Goal: Understand process/instructions

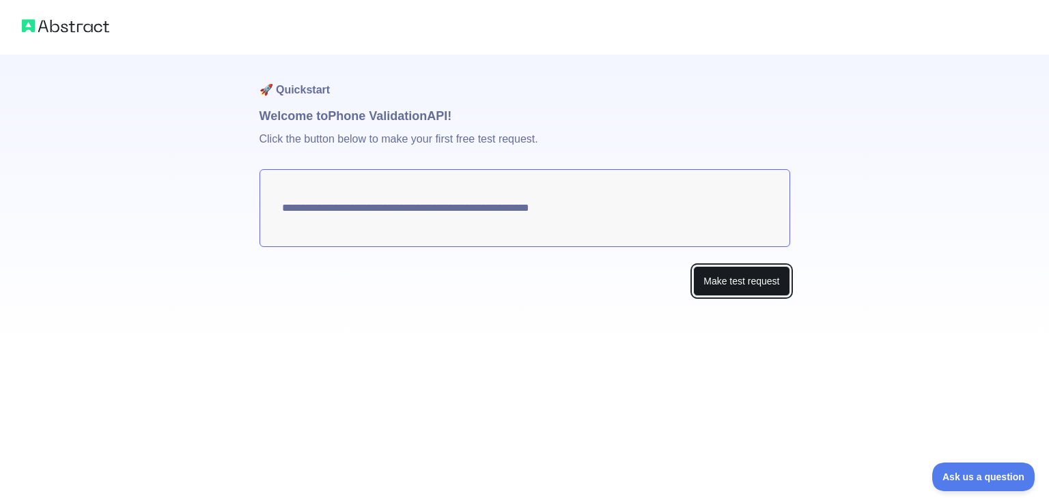
click at [710, 287] on button "Make test request" at bounding box center [741, 281] width 96 height 31
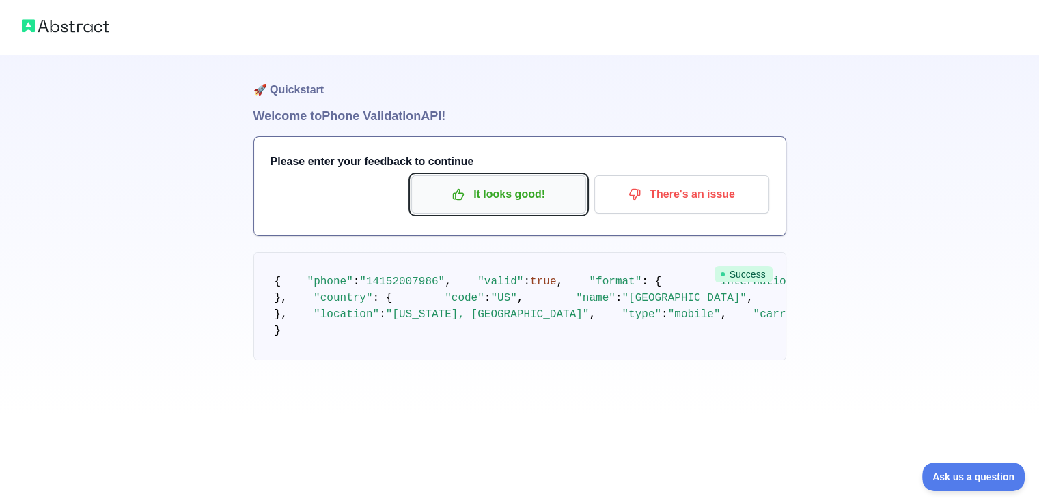
click at [537, 190] on p "It looks good!" at bounding box center [498, 194] width 154 height 23
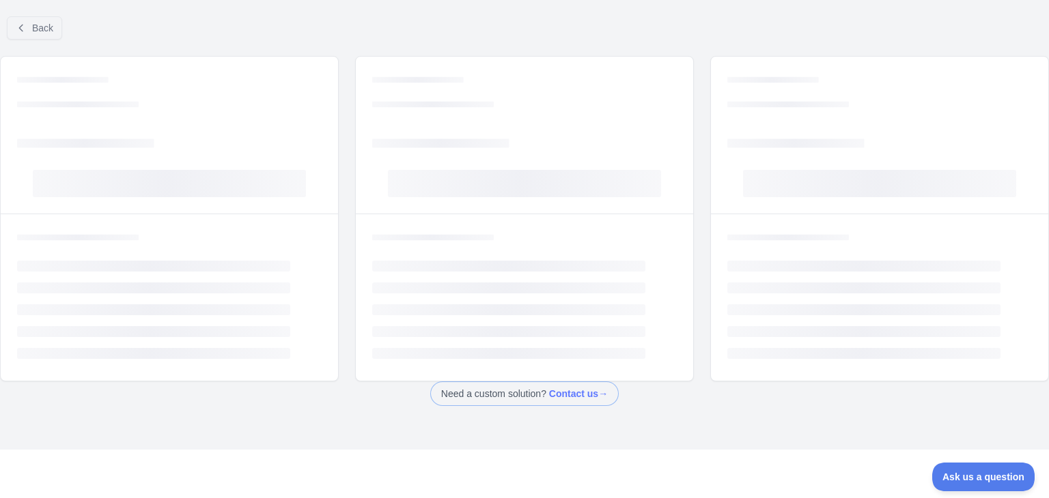
drag, startPoint x: 527, startPoint y: 190, endPoint x: 550, endPoint y: 259, distance: 72.8
click at [550, 259] on div "Loading... Loading... Loading... Loading... Loading... Loading... Loading... Lo…" at bounding box center [524, 219] width 339 height 326
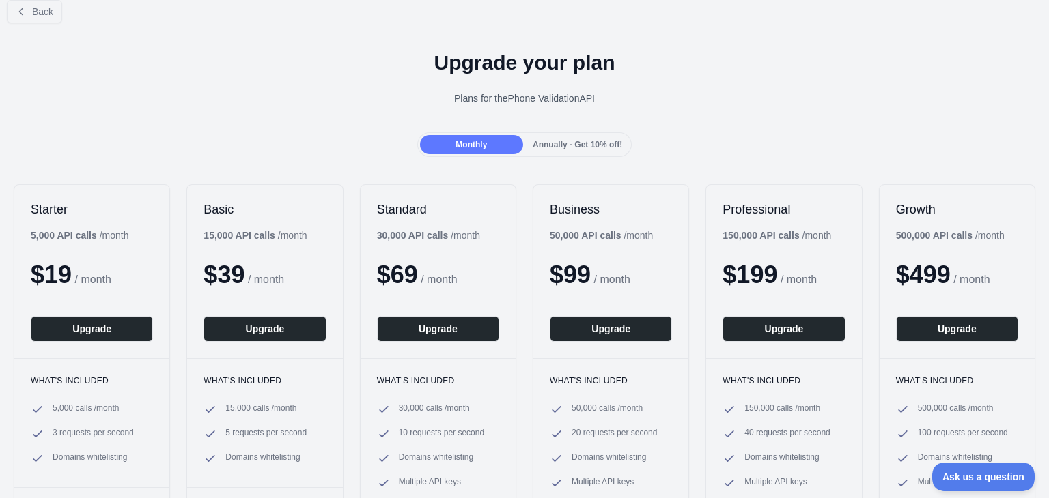
scroll to position [18, 0]
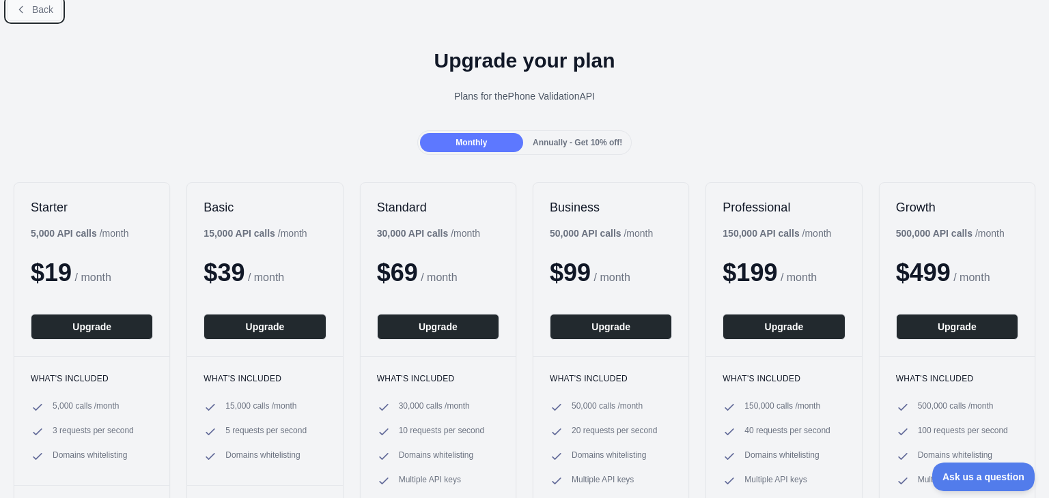
click at [43, 15] on button "Back" at bounding box center [34, 9] width 55 height 23
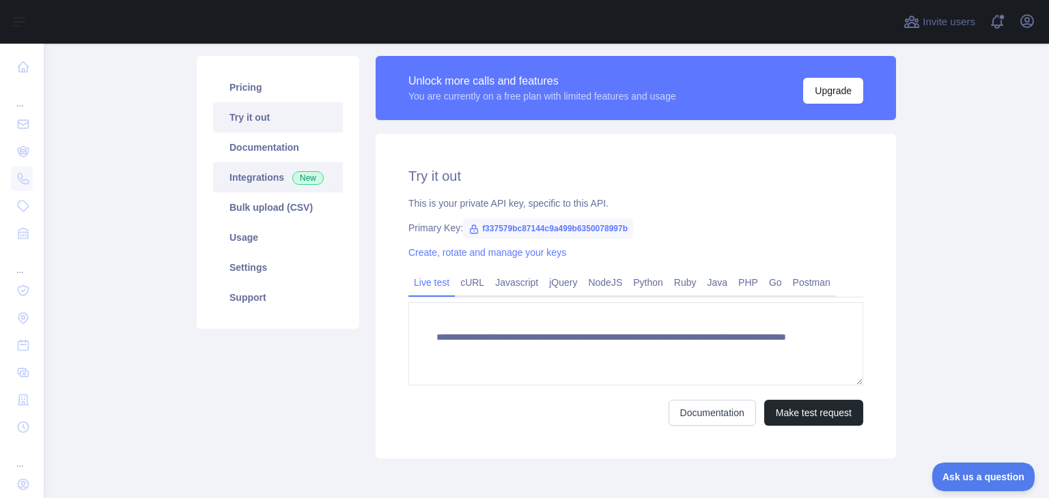
scroll to position [80, 0]
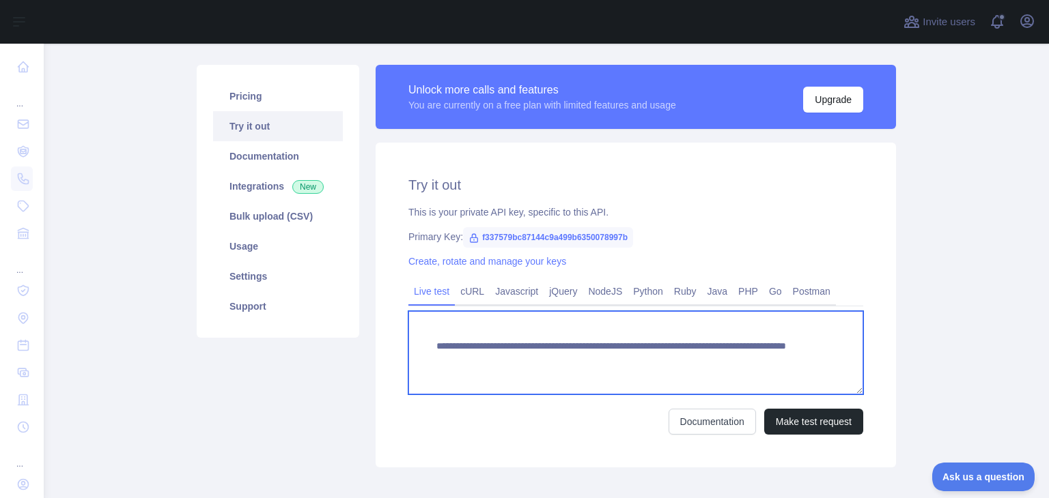
drag, startPoint x: 428, startPoint y: 337, endPoint x: 762, endPoint y: 382, distance: 337.0
click at [762, 382] on textarea "**********" at bounding box center [635, 352] width 455 height 83
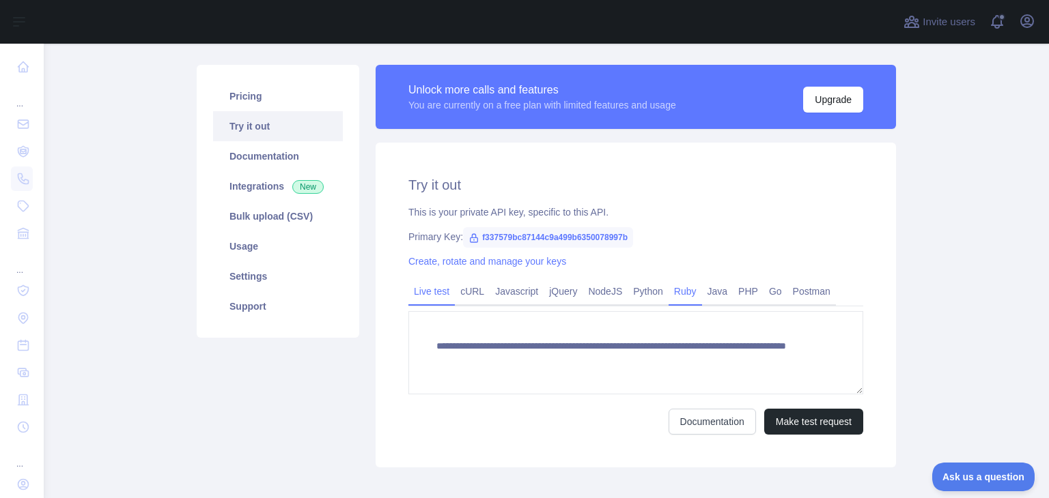
click at [679, 294] on link "Ruby" at bounding box center [684, 292] width 33 height 22
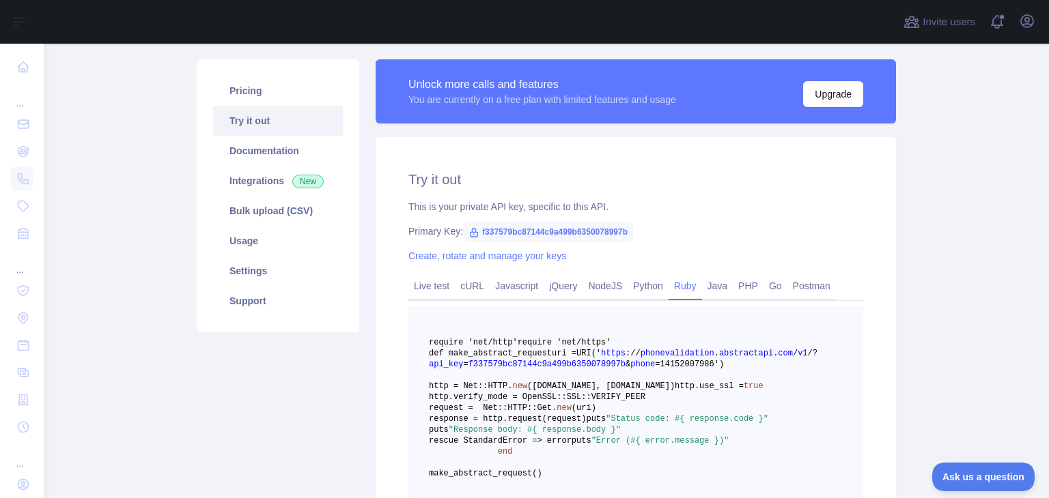
scroll to position [89, 0]
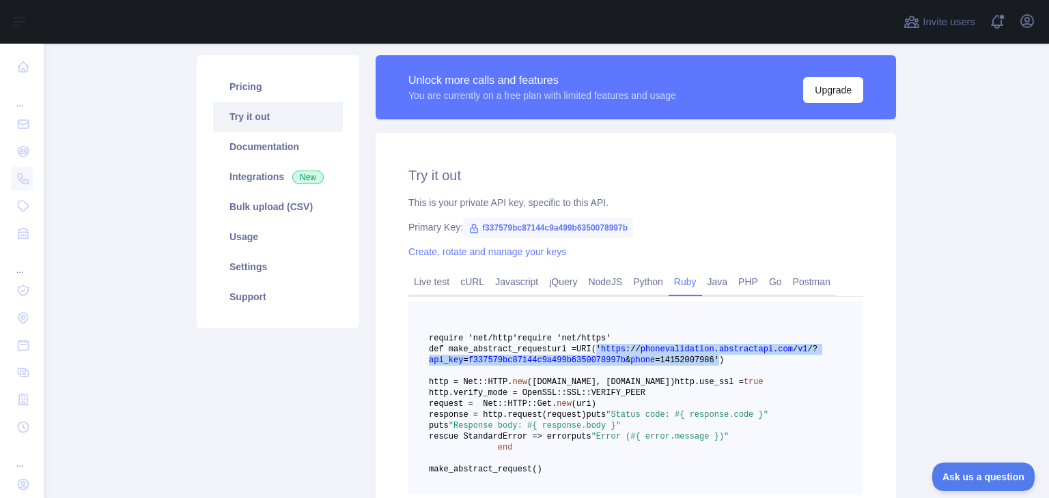
drag, startPoint x: 551, startPoint y: 382, endPoint x: 688, endPoint y: 394, distance: 137.1
click at [688, 365] on span "uri = URI(' https : / / phonevalidation . abstractapi . com / v1 / ? api_key = …" at bounding box center [623, 355] width 388 height 20
copy span "' https : / / phonevalidation . abstractapi . com / v1 / ? api_key = f337579bc8…"
